Goal: Task Accomplishment & Management: Use online tool/utility

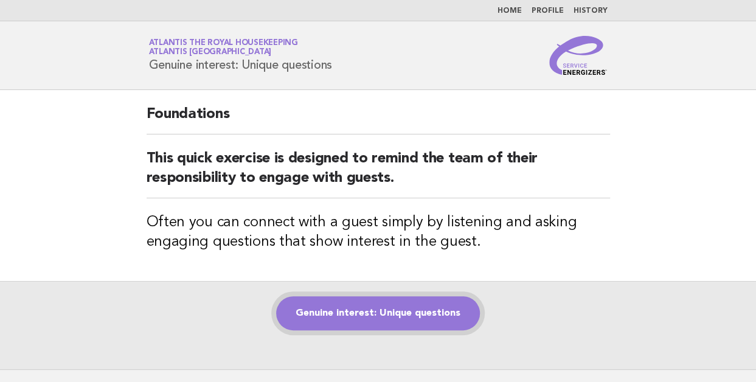
click at [366, 312] on link "Genuine interest: Unique questions" at bounding box center [378, 313] width 204 height 34
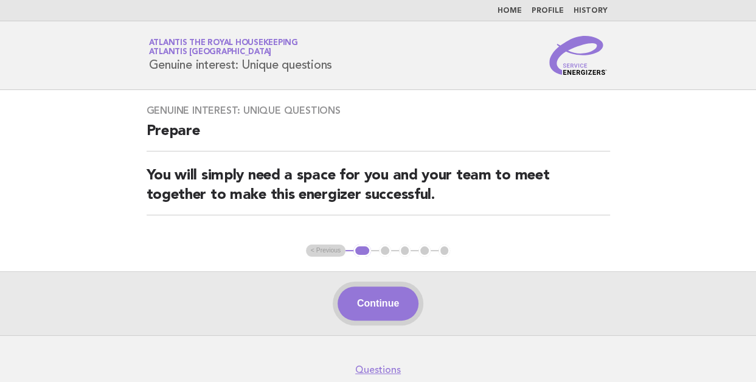
click at [378, 307] on button "Continue" at bounding box center [377, 303] width 81 height 34
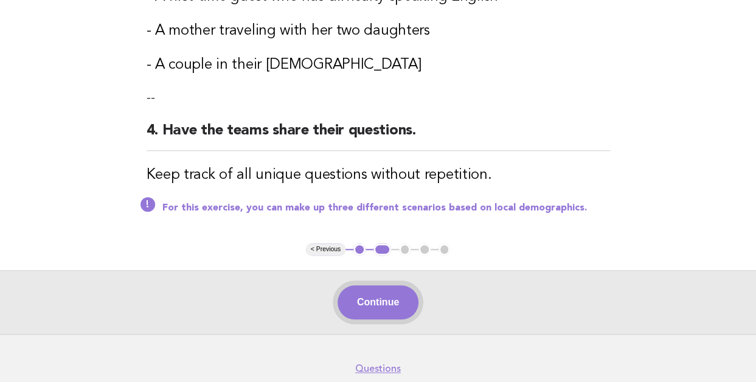
click at [378, 307] on button "Continue" at bounding box center [377, 302] width 81 height 34
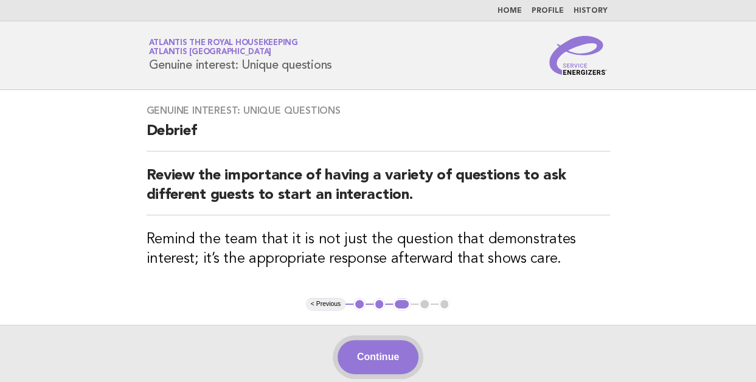
click at [356, 344] on button "Continue" at bounding box center [377, 357] width 81 height 34
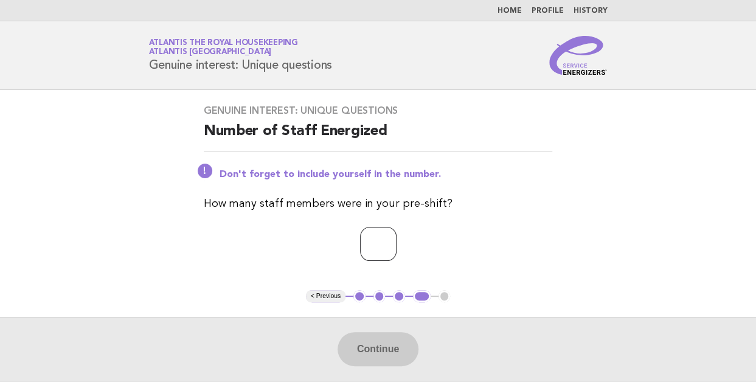
click at [360, 234] on input "number" at bounding box center [378, 244] width 36 height 34
type input "**"
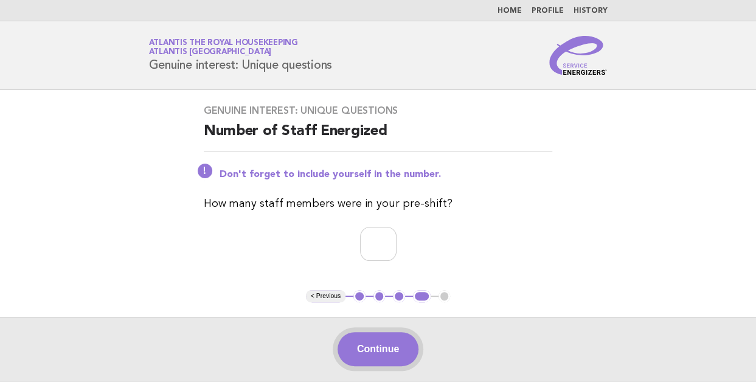
click at [370, 349] on button "Continue" at bounding box center [377, 349] width 81 height 34
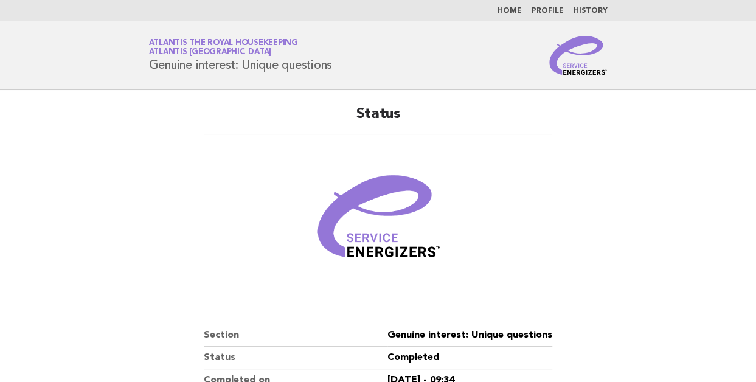
scroll to position [192, 0]
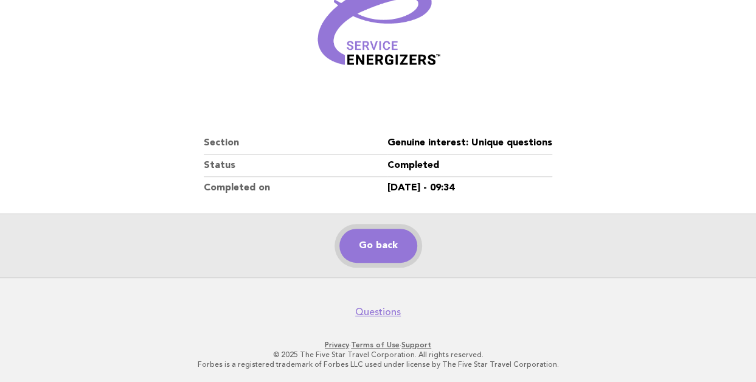
click at [371, 249] on link "Go back" at bounding box center [378, 246] width 78 height 34
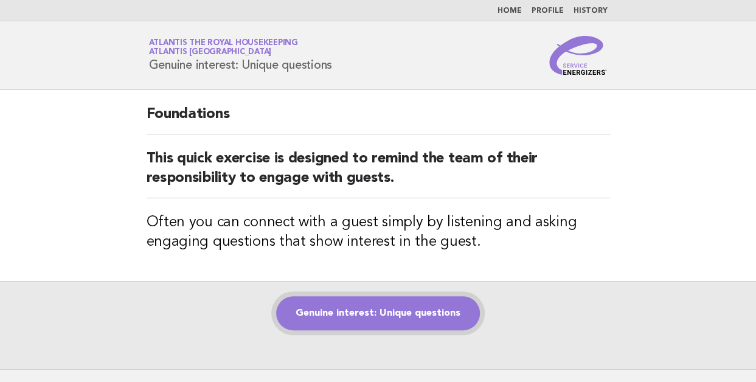
click at [336, 315] on link "Genuine interest: Unique questions" at bounding box center [378, 313] width 204 height 34
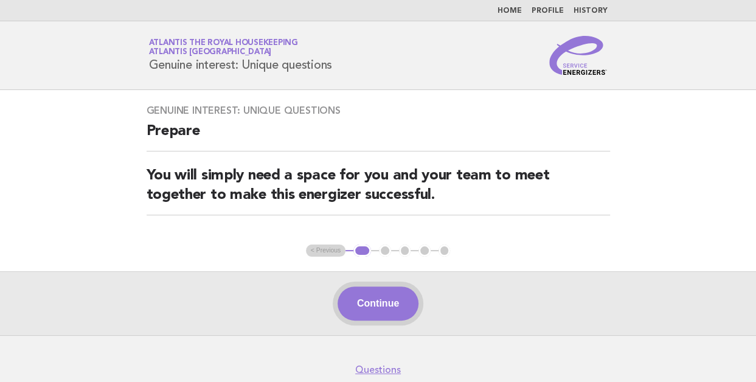
click at [362, 305] on button "Continue" at bounding box center [377, 303] width 81 height 34
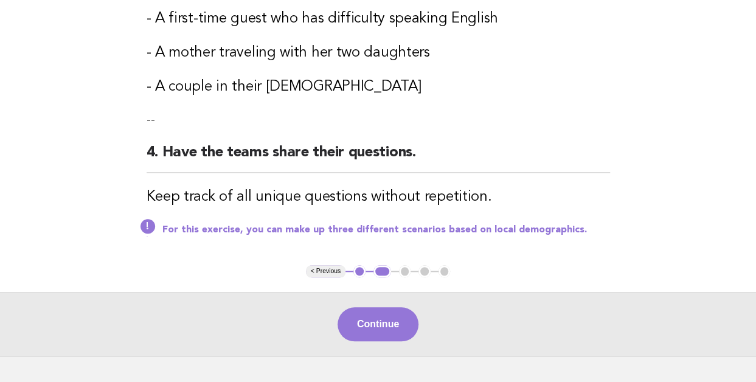
scroll to position [495, 0]
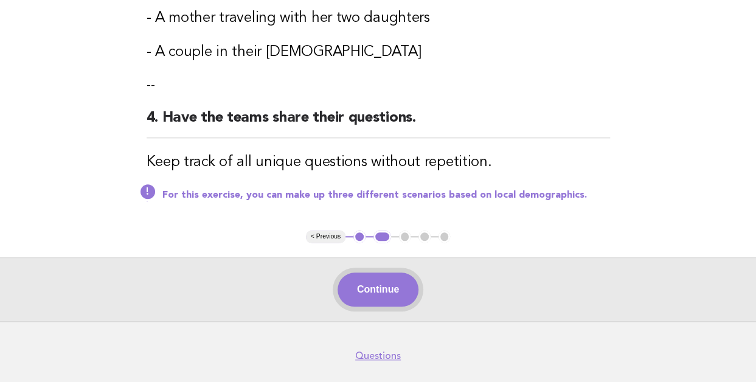
click at [367, 291] on button "Continue" at bounding box center [377, 289] width 81 height 34
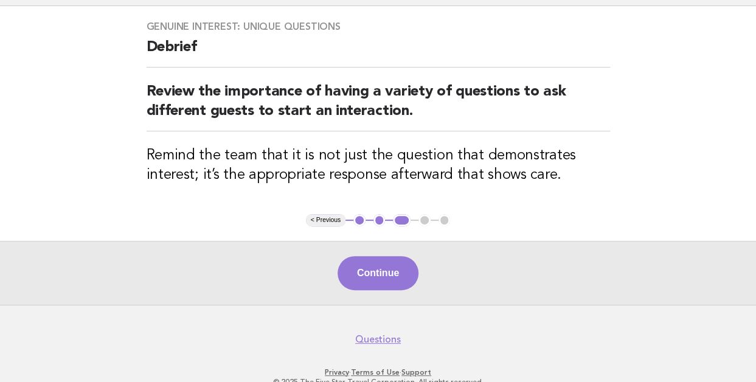
scroll to position [87, 0]
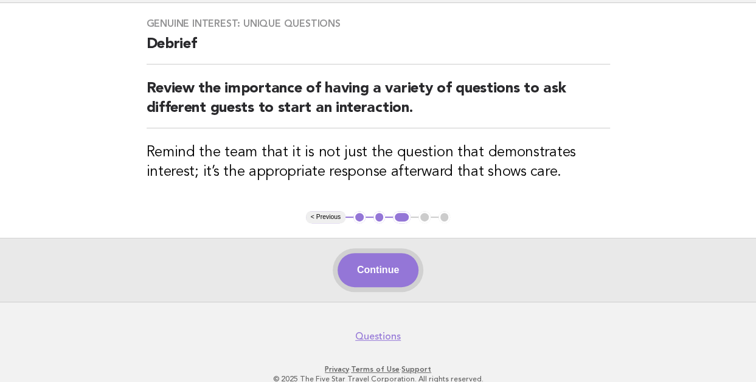
click at [371, 274] on button "Continue" at bounding box center [377, 270] width 81 height 34
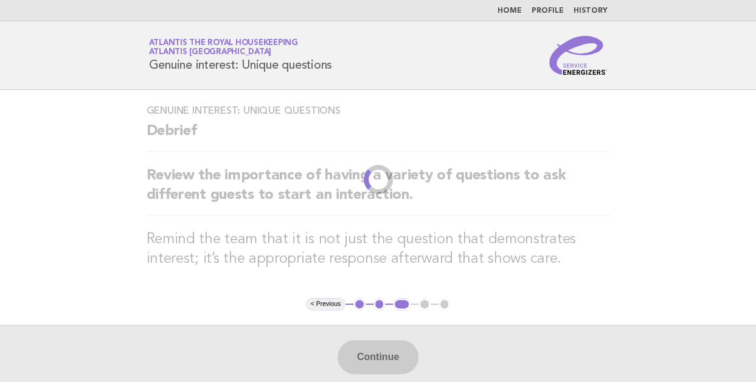
scroll to position [0, 0]
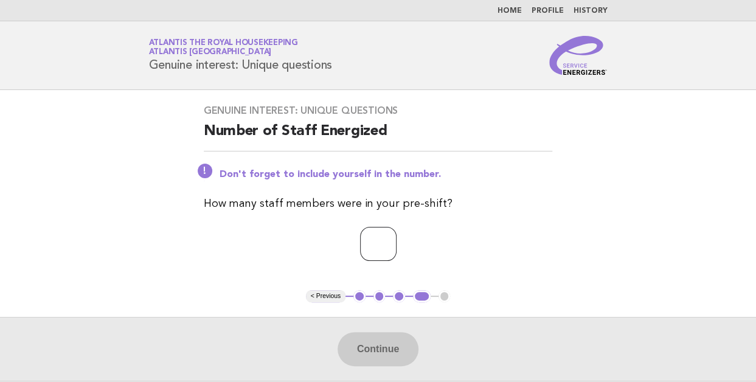
click at [361, 248] on input "number" at bounding box center [378, 244] width 36 height 34
type input "**"
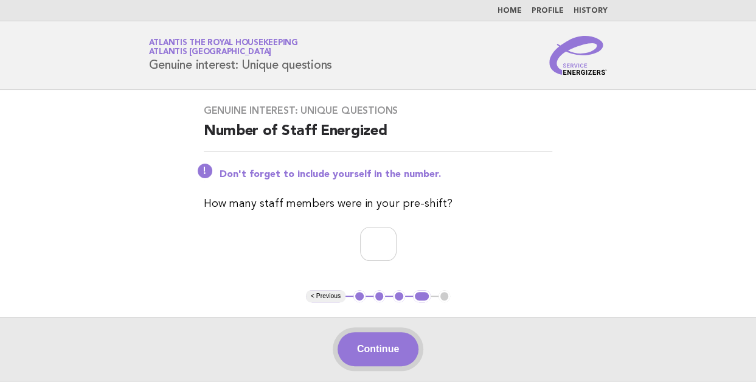
click at [374, 349] on button "Continue" at bounding box center [377, 349] width 81 height 34
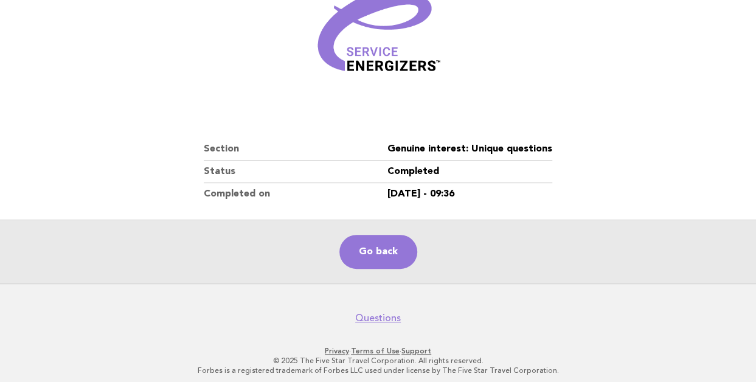
scroll to position [192, 0]
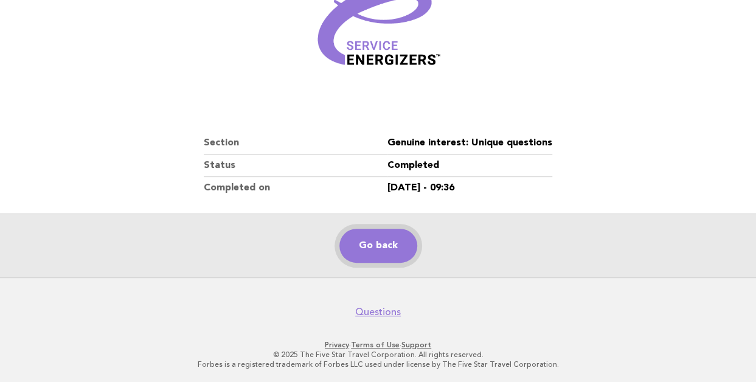
click at [376, 245] on link "Go back" at bounding box center [378, 246] width 78 height 34
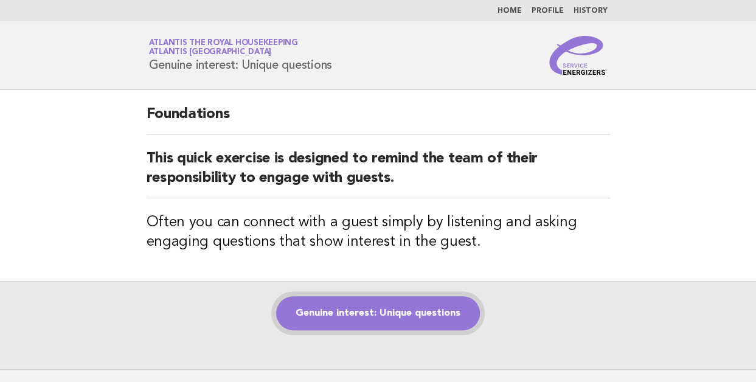
click at [351, 311] on link "Genuine interest: Unique questions" at bounding box center [378, 313] width 204 height 34
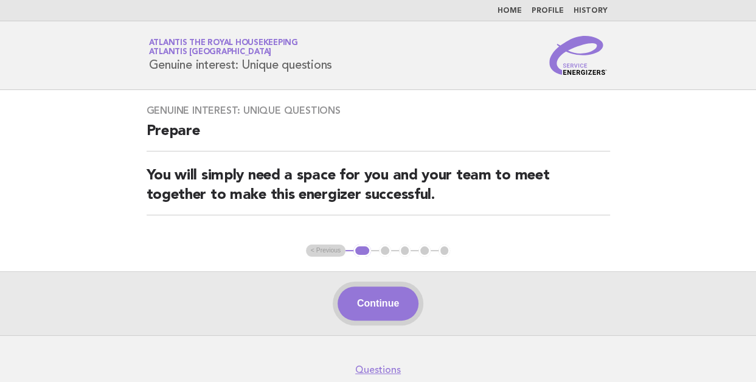
click at [362, 308] on button "Continue" at bounding box center [377, 303] width 81 height 34
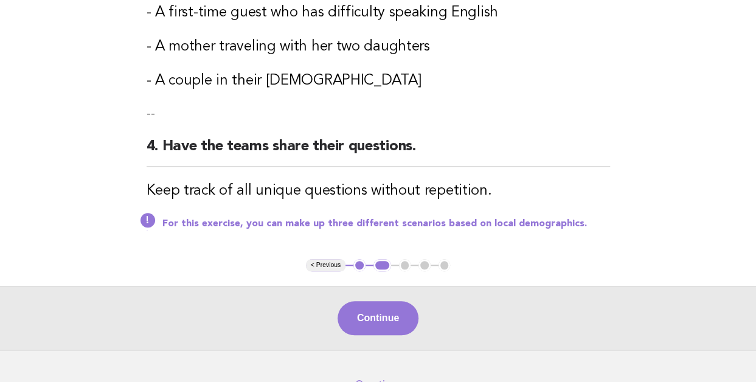
scroll to position [472, 0]
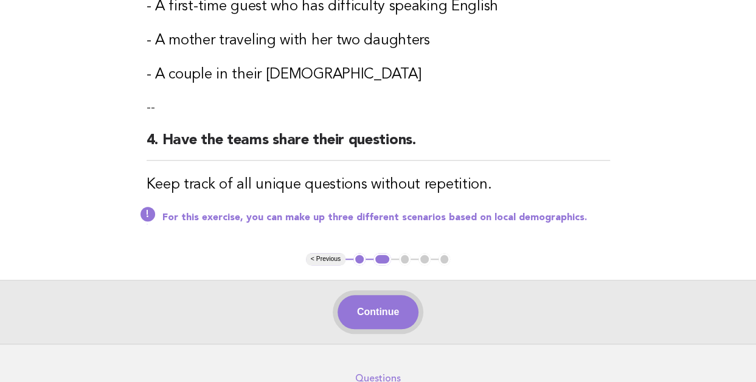
click at [371, 311] on button "Continue" at bounding box center [377, 312] width 81 height 34
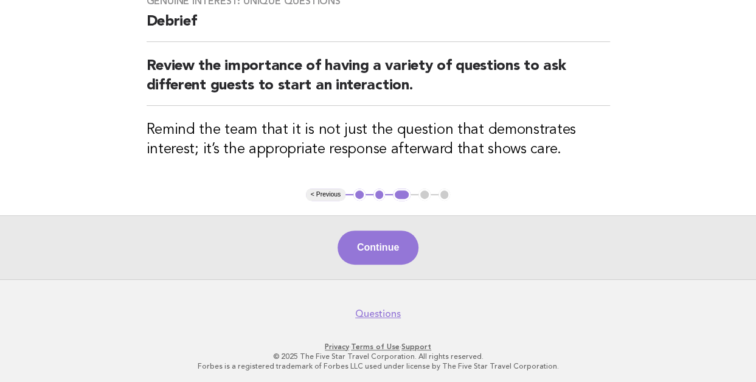
scroll to position [111, 0]
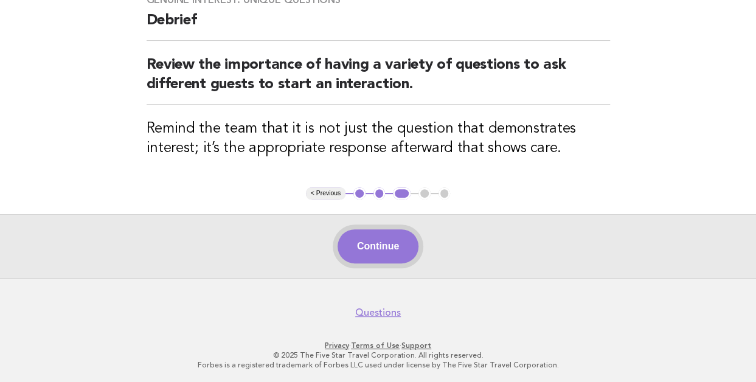
click at [366, 246] on button "Continue" at bounding box center [377, 246] width 81 height 34
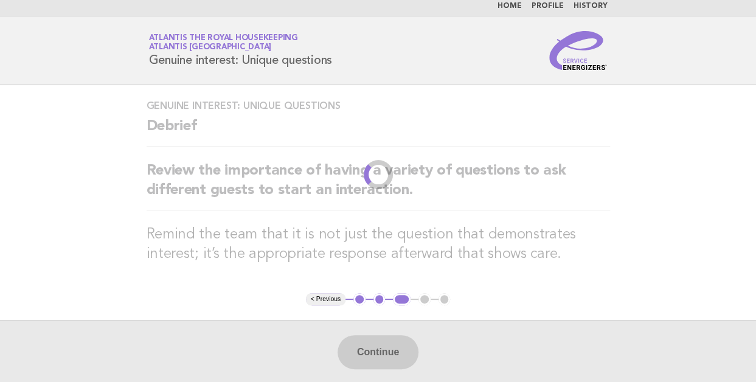
scroll to position [0, 0]
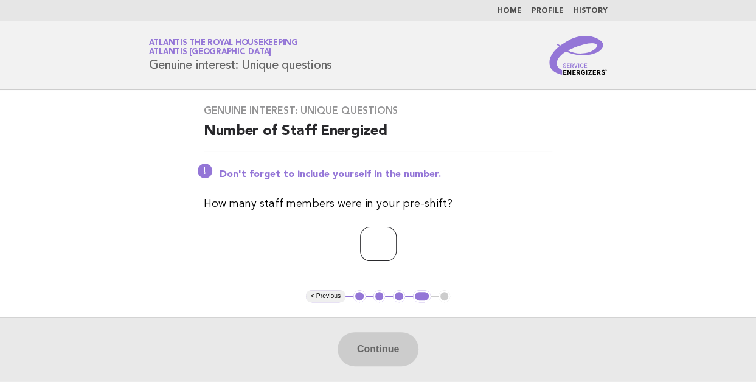
click at [366, 246] on input "number" at bounding box center [378, 244] width 36 height 34
type input "**"
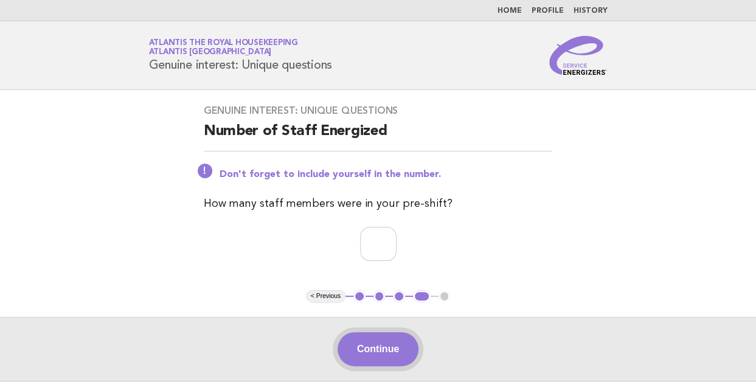
click at [375, 346] on button "Continue" at bounding box center [377, 349] width 81 height 34
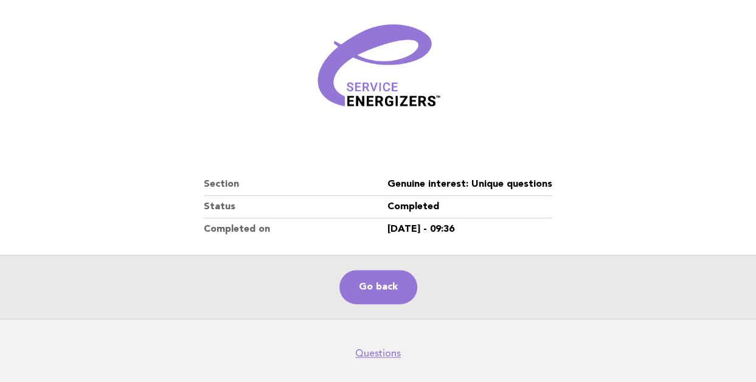
scroll to position [192, 0]
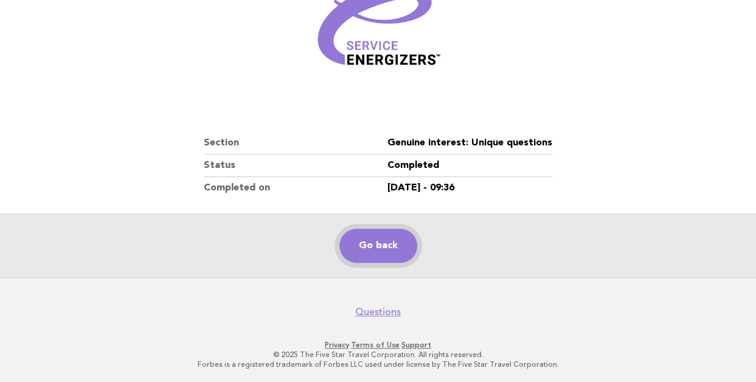
click at [384, 250] on link "Go back" at bounding box center [378, 246] width 78 height 34
